Goal: Information Seeking & Learning: Learn about a topic

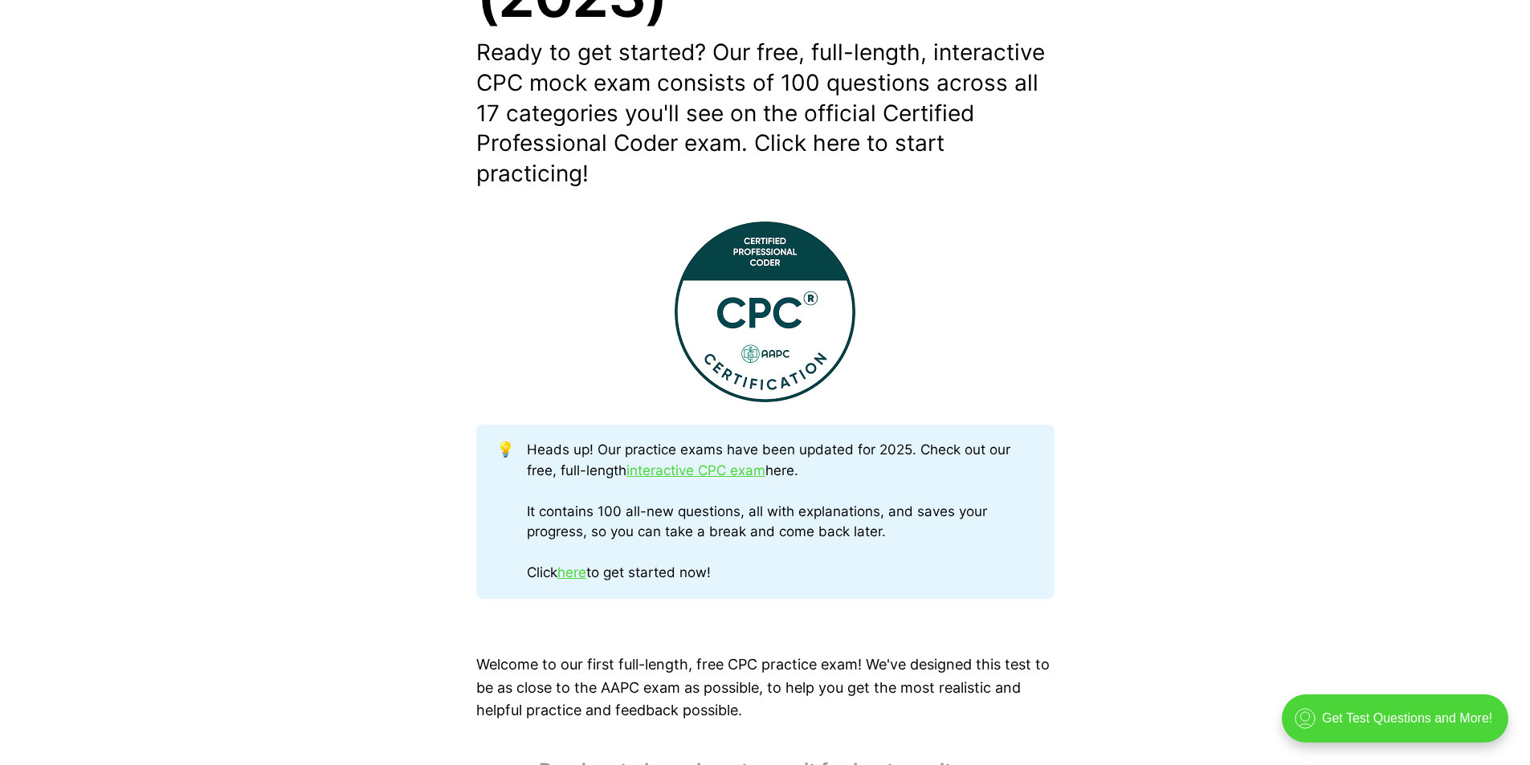
scroll to position [482, 0]
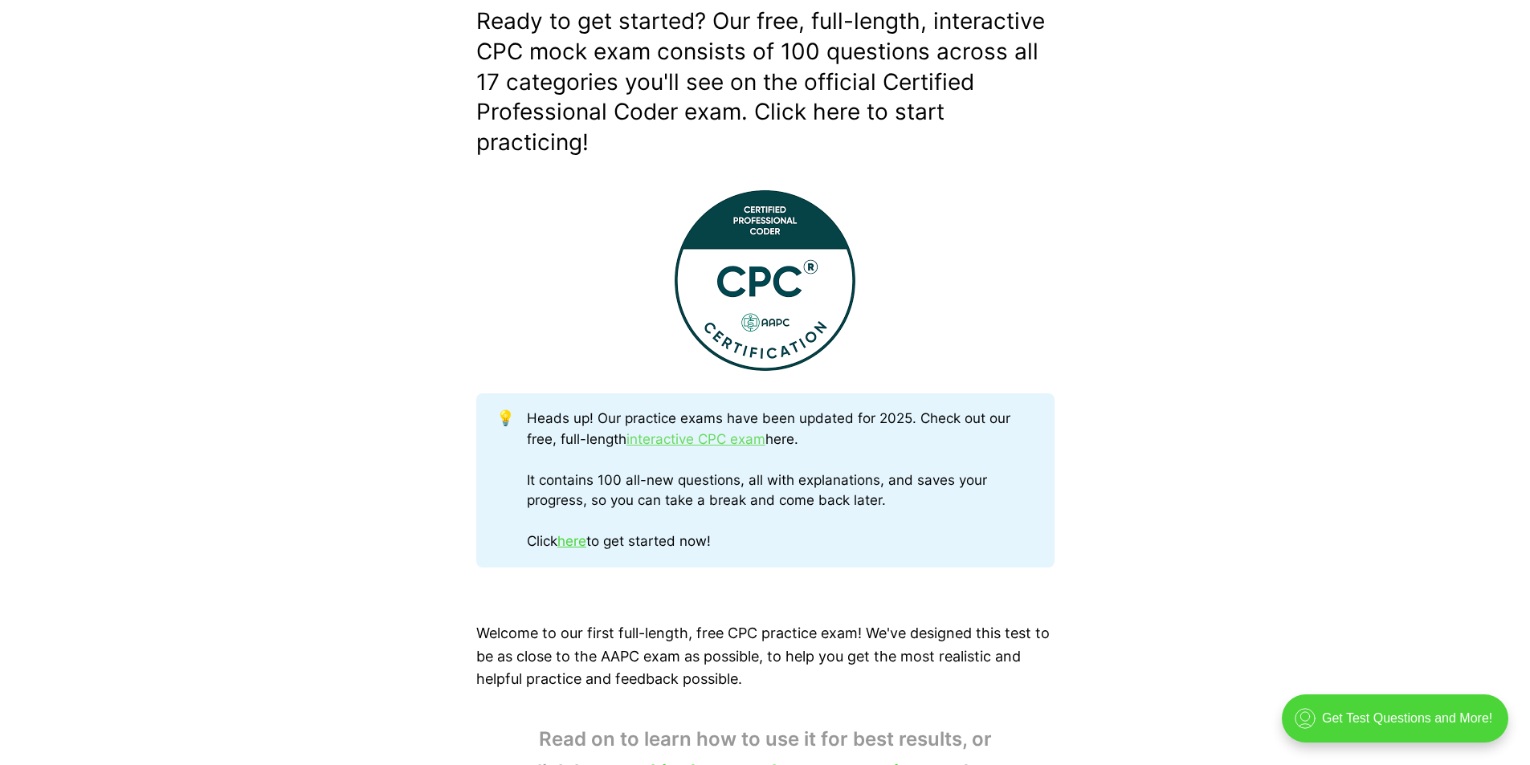
click at [695, 439] on link "interactive CPC exam" at bounding box center [695, 439] width 139 height 16
click at [583, 536] on link "here" at bounding box center [571, 541] width 29 height 16
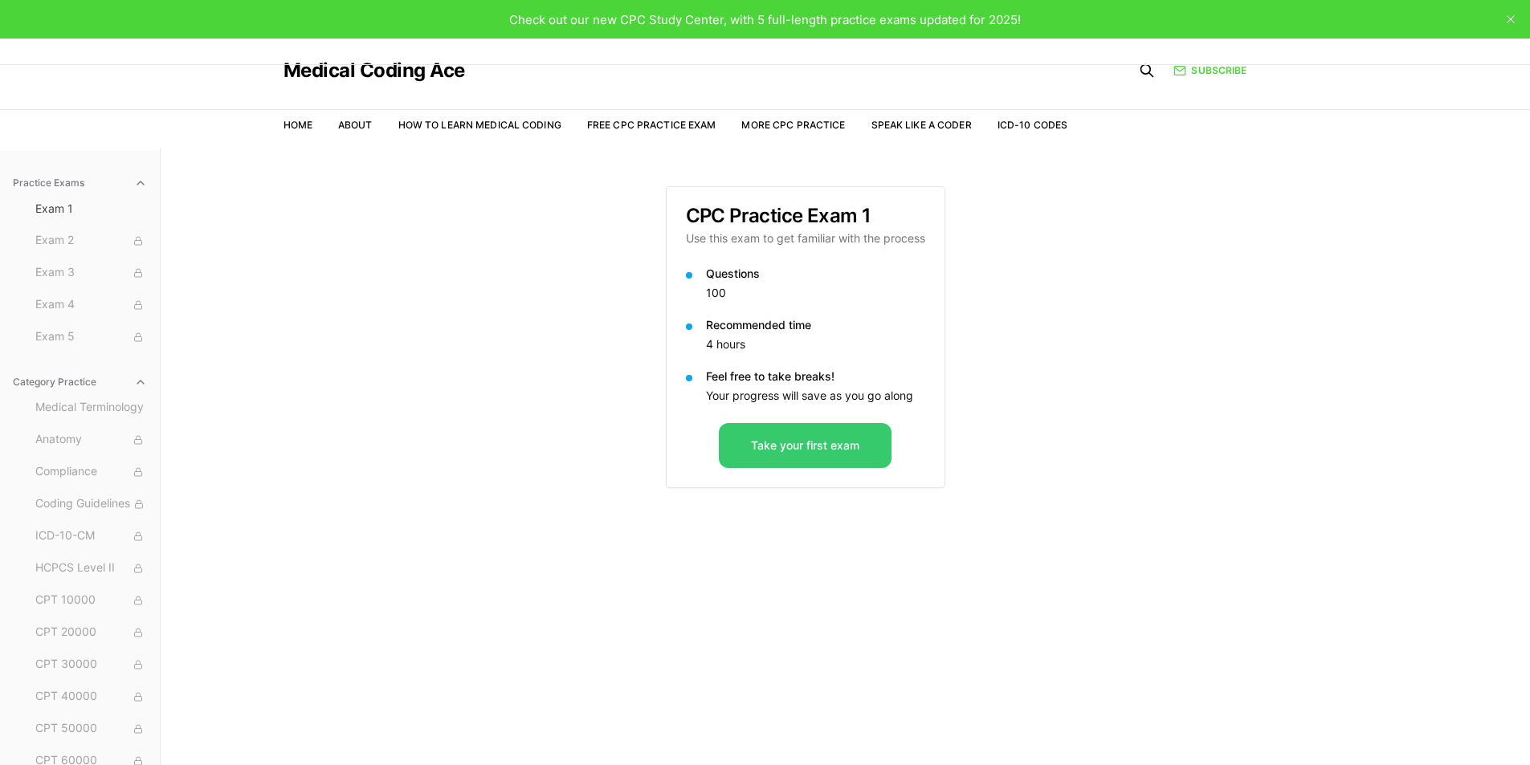
click at [755, 438] on button "Take your first exam" at bounding box center [805, 445] width 173 height 45
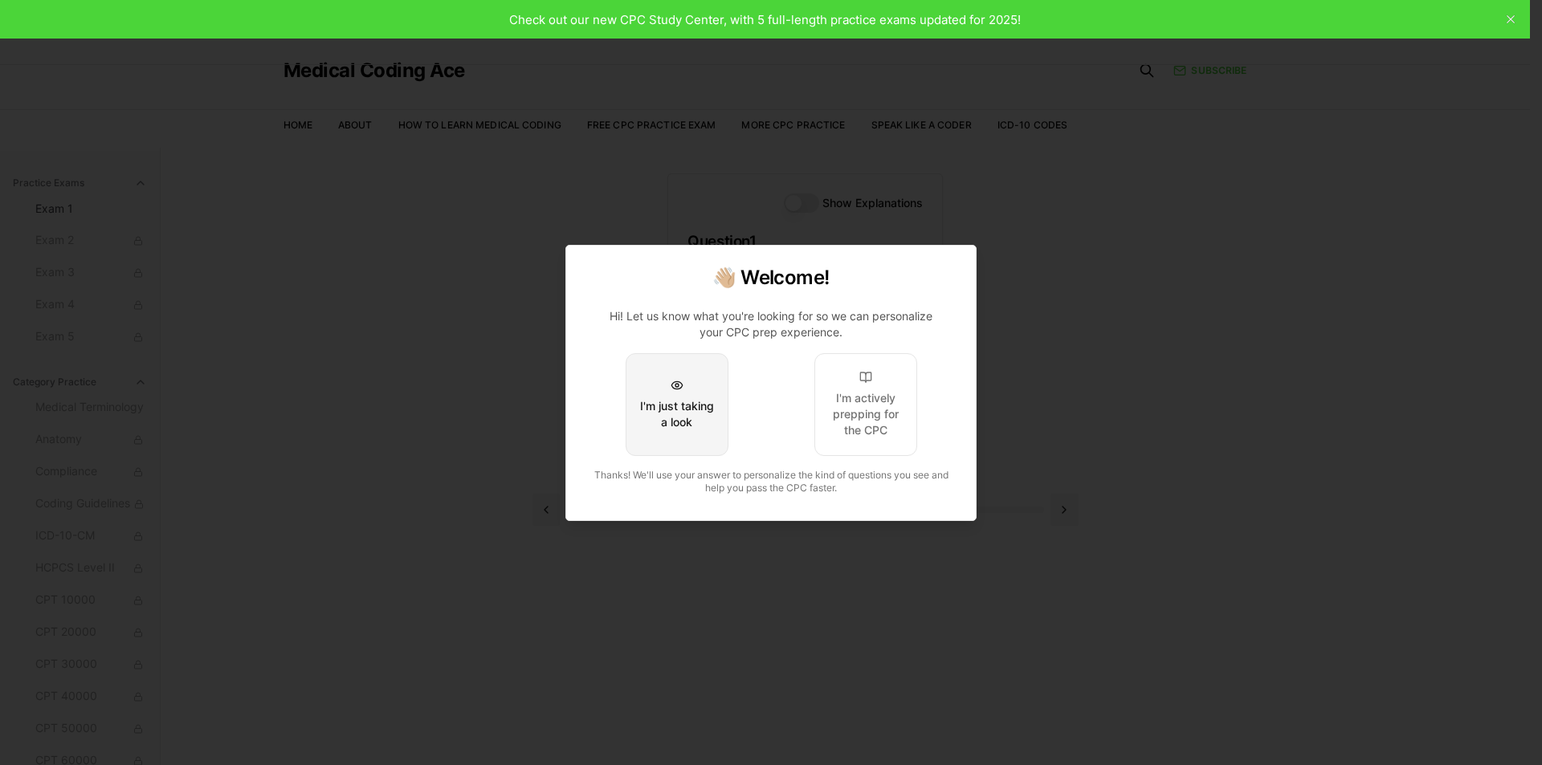
click at [713, 373] on button "I'm just taking a look" at bounding box center [677, 404] width 103 height 103
